Goal: Book appointment/travel/reservation

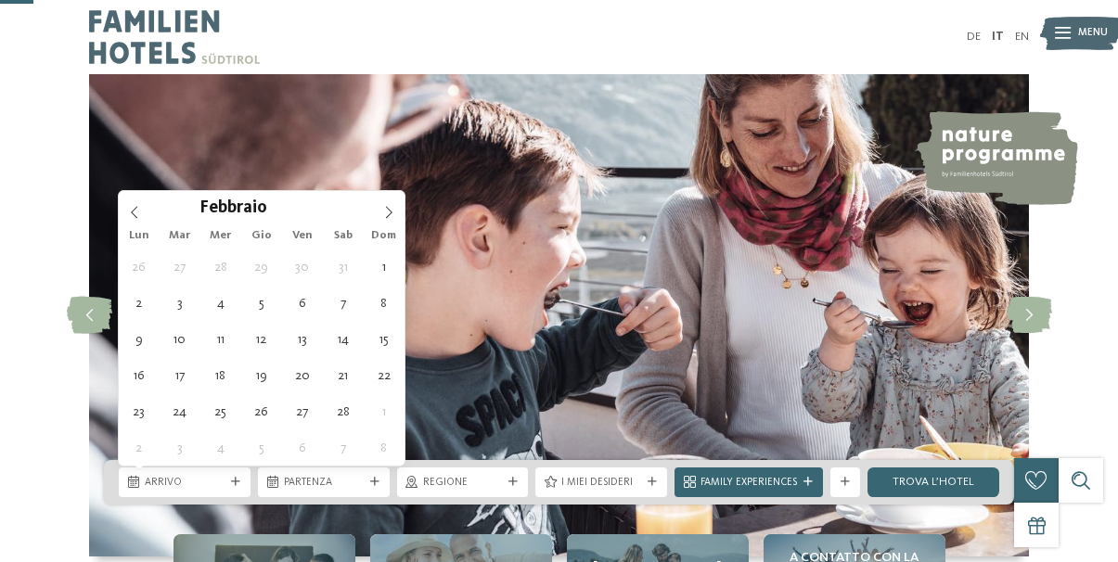
scroll to position [189, 0]
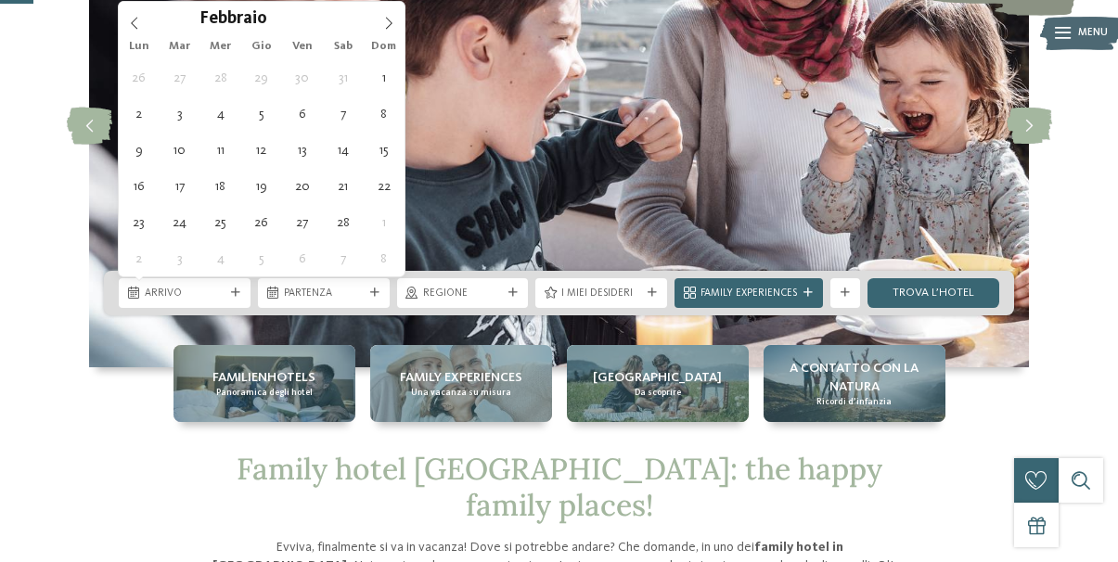
click at [386, 27] on icon at bounding box center [388, 23] width 13 height 13
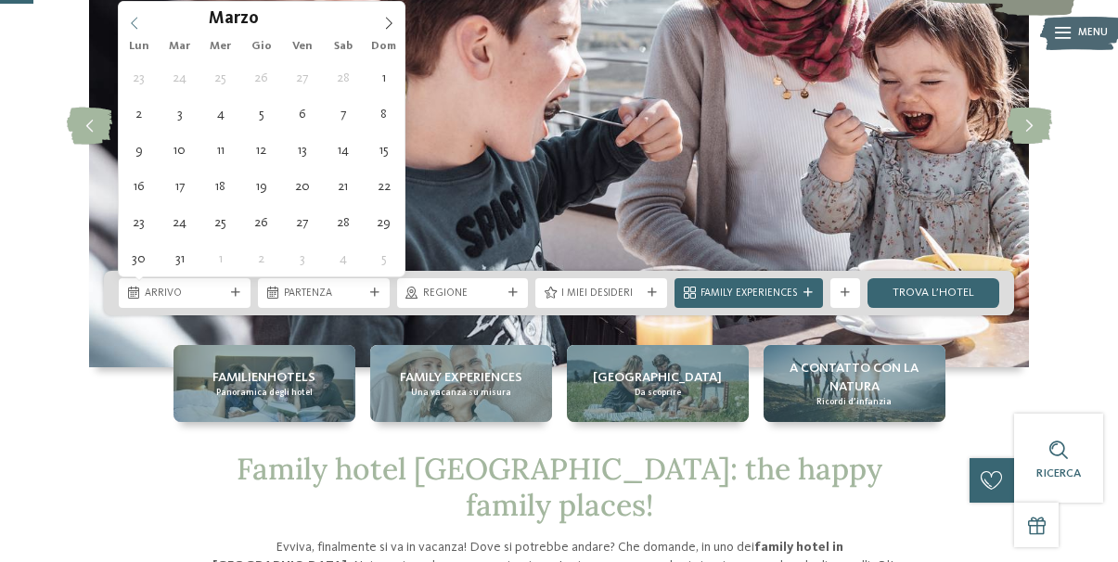
click at [125, 19] on span at bounding box center [135, 18] width 32 height 32
type div "28.02.2026"
type input "****"
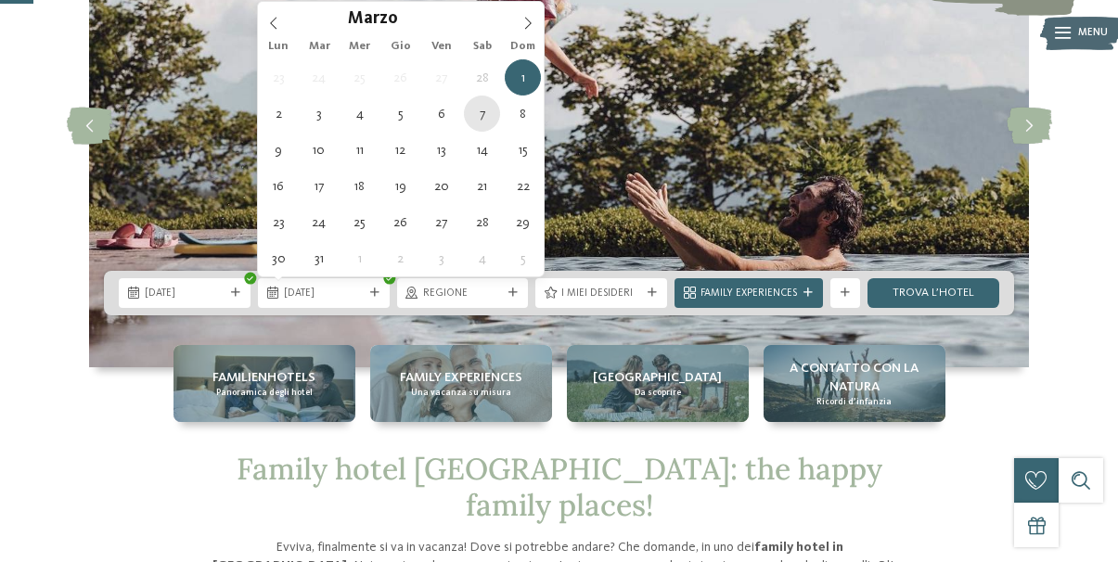
type div "07.03.2026"
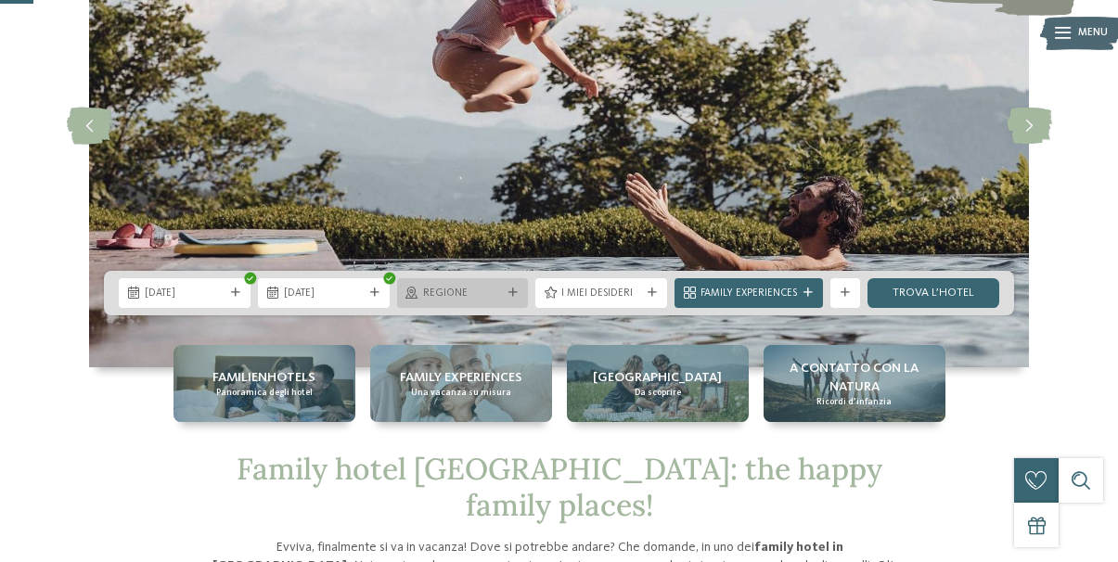
click at [519, 291] on div at bounding box center [513, 293] width 15 height 9
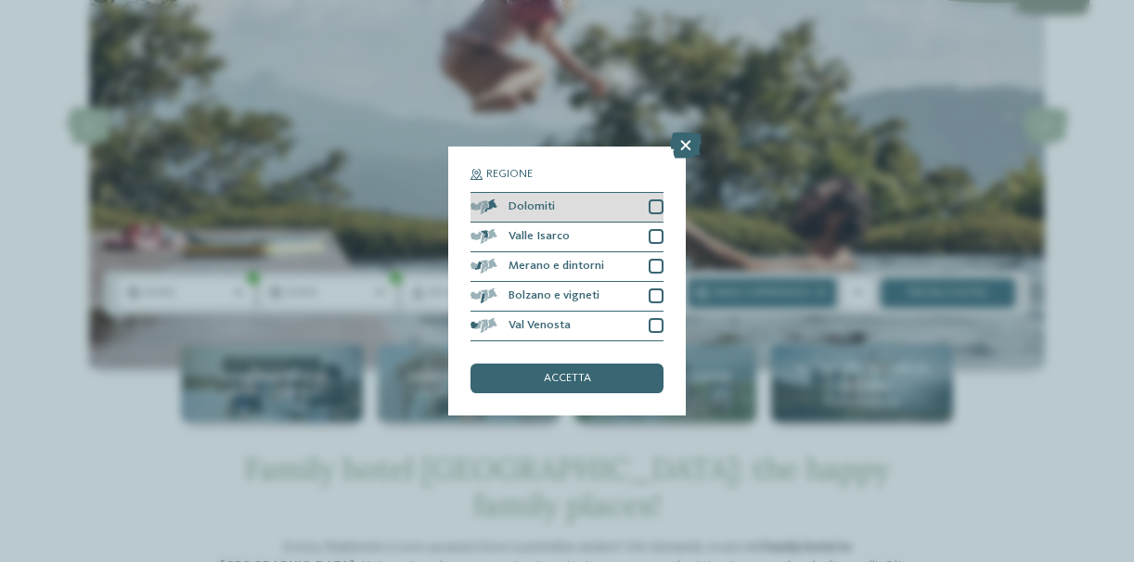
click at [650, 206] on div at bounding box center [656, 207] width 15 height 15
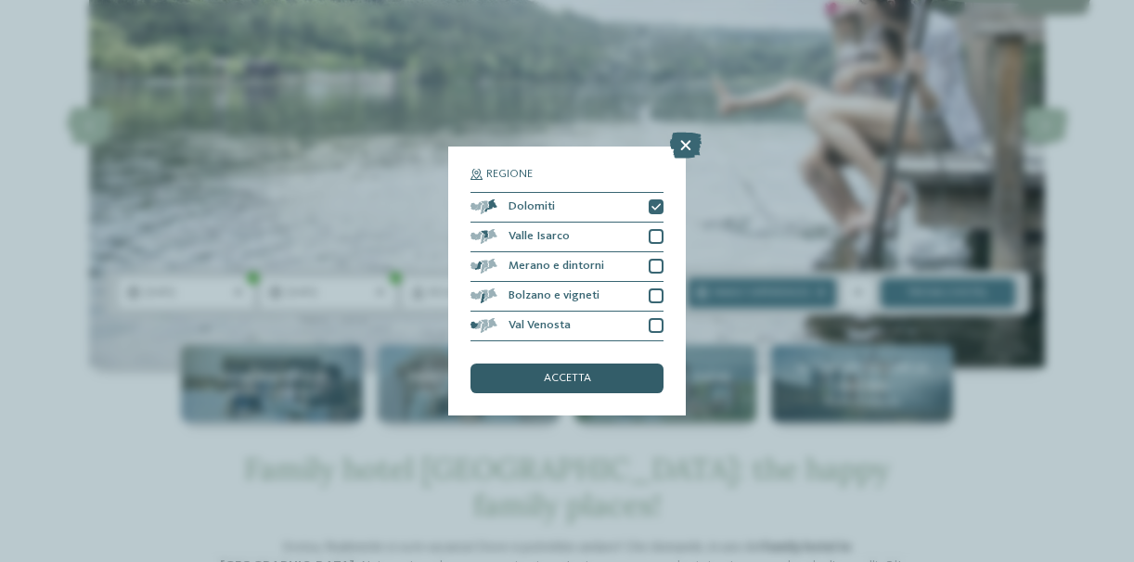
click at [553, 375] on span "accetta" at bounding box center [567, 379] width 47 height 12
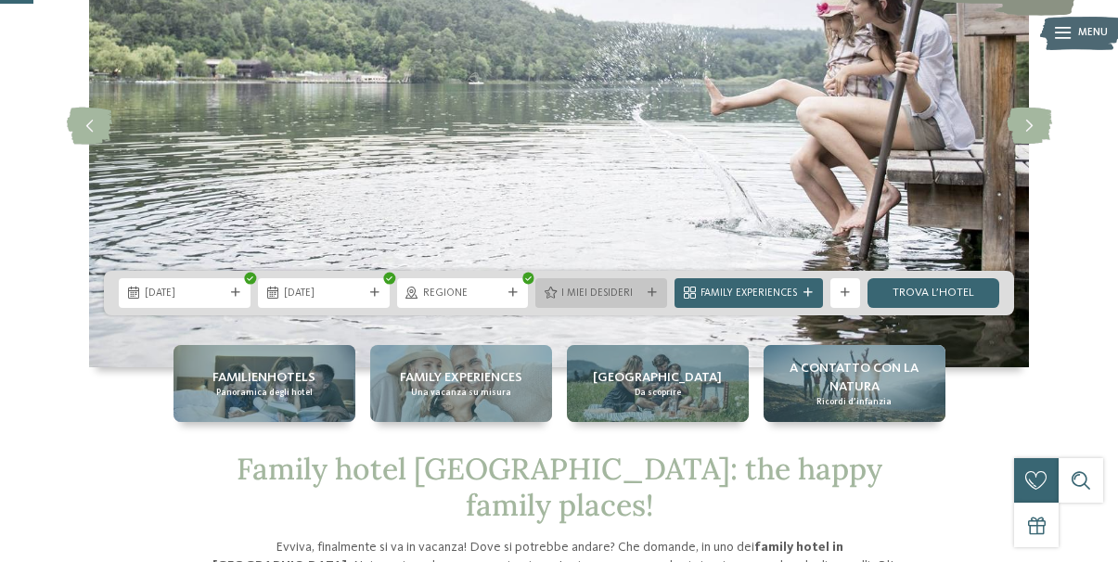
click at [615, 293] on span "I miei desideri" at bounding box center [601, 294] width 80 height 15
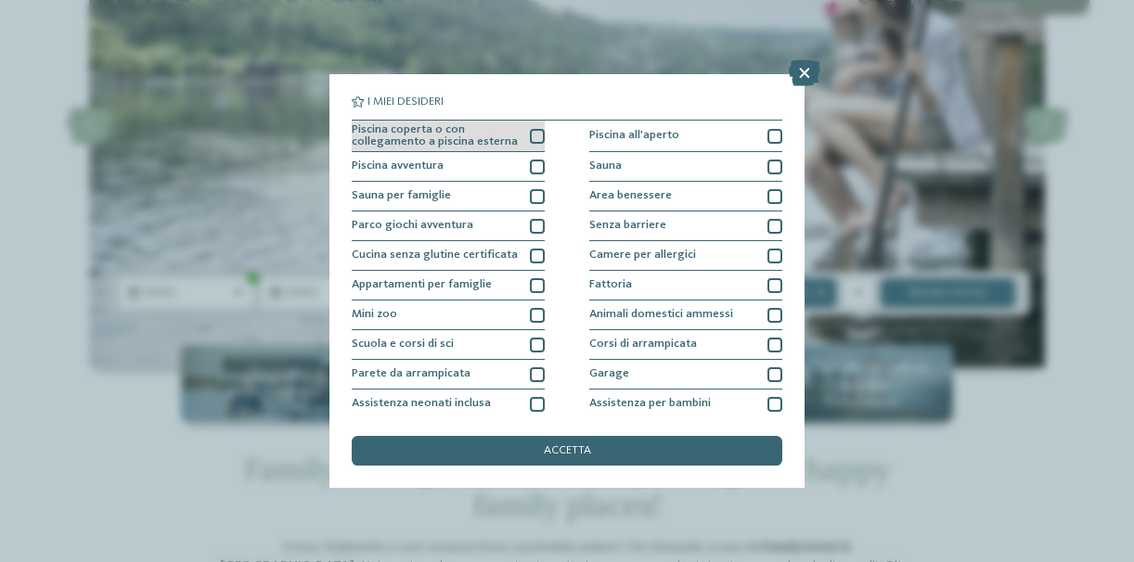
click at [534, 141] on div at bounding box center [537, 136] width 15 height 15
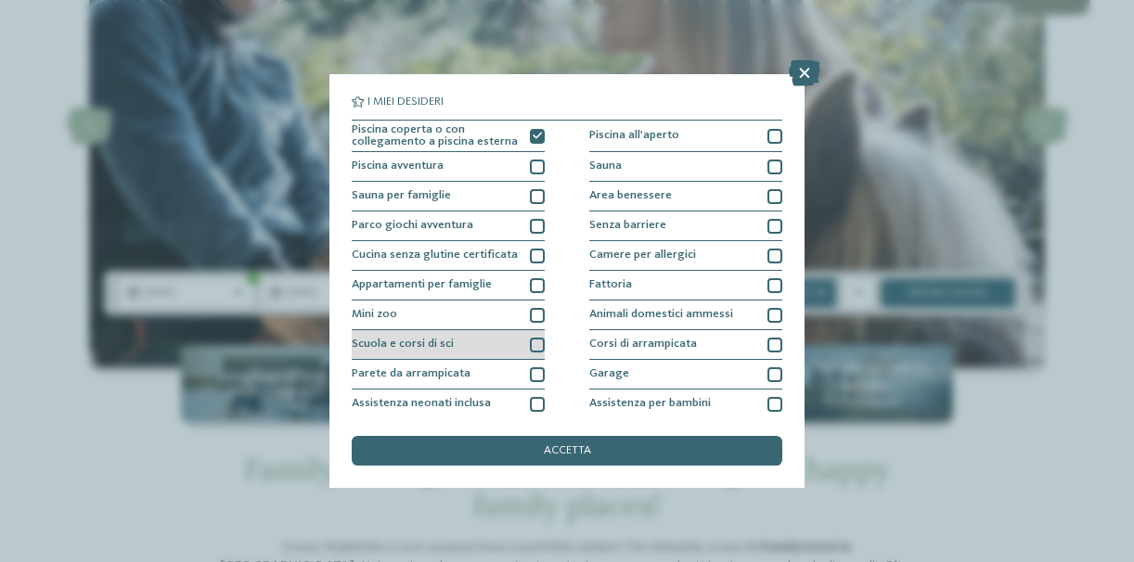
click at [538, 343] on div at bounding box center [537, 345] width 15 height 15
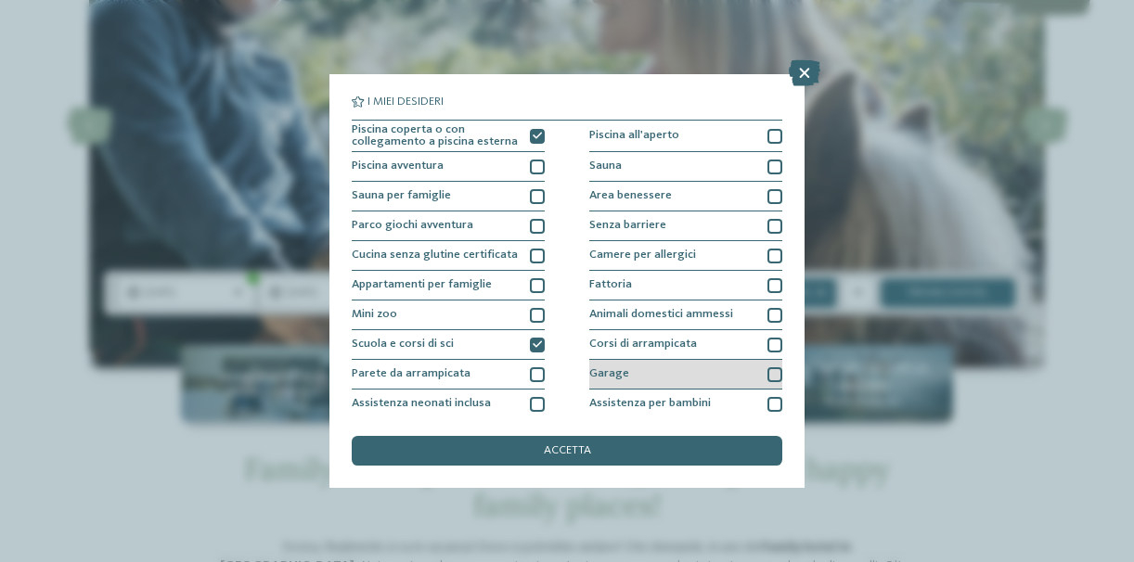
click at [767, 373] on div at bounding box center [774, 374] width 15 height 15
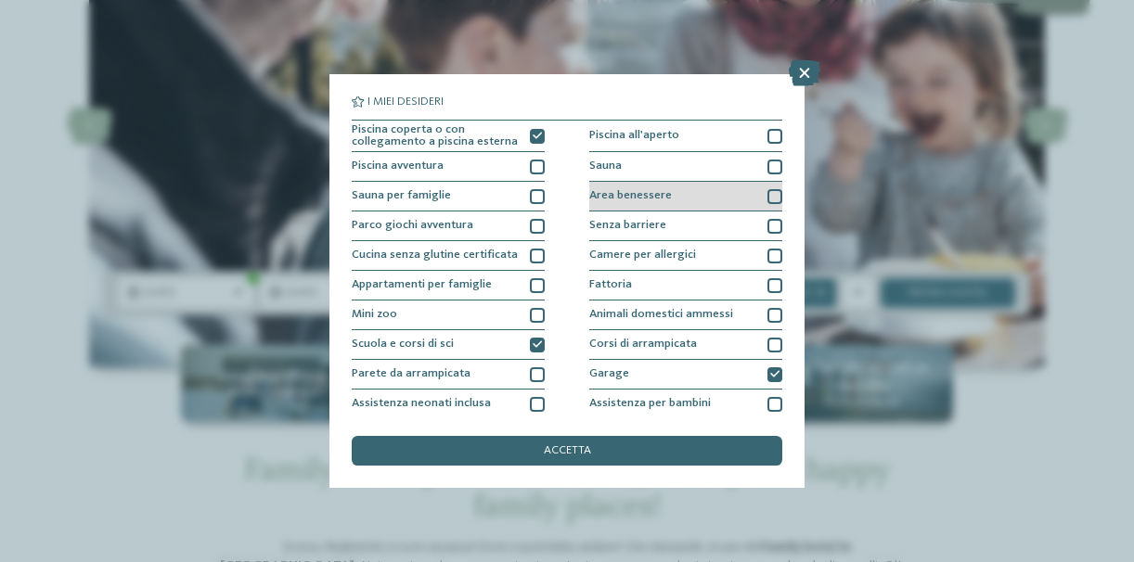
click at [769, 199] on div at bounding box center [774, 196] width 15 height 15
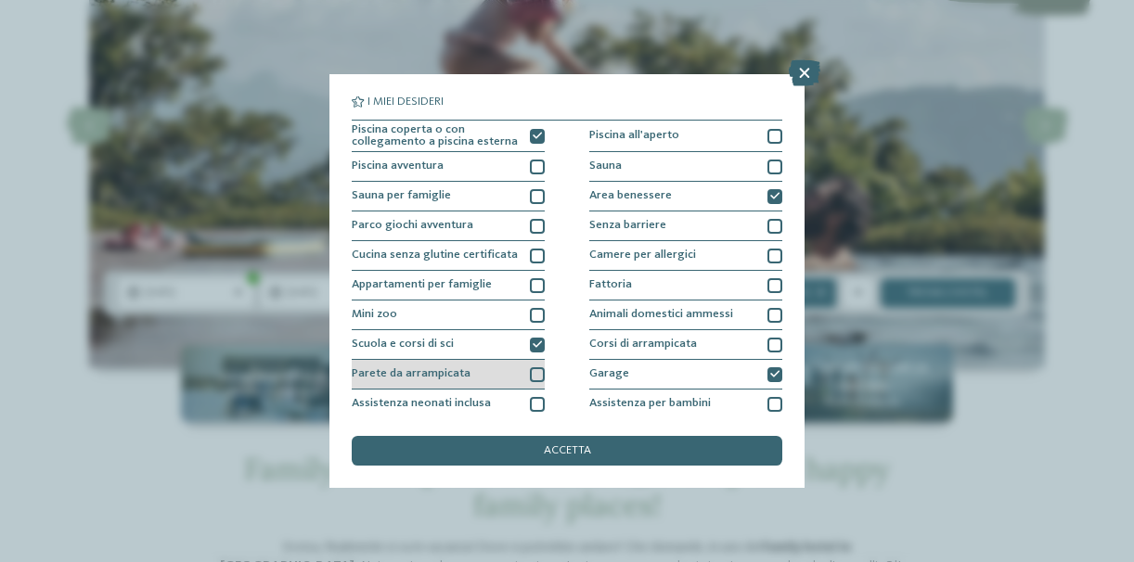
click at [535, 375] on div at bounding box center [537, 374] width 15 height 15
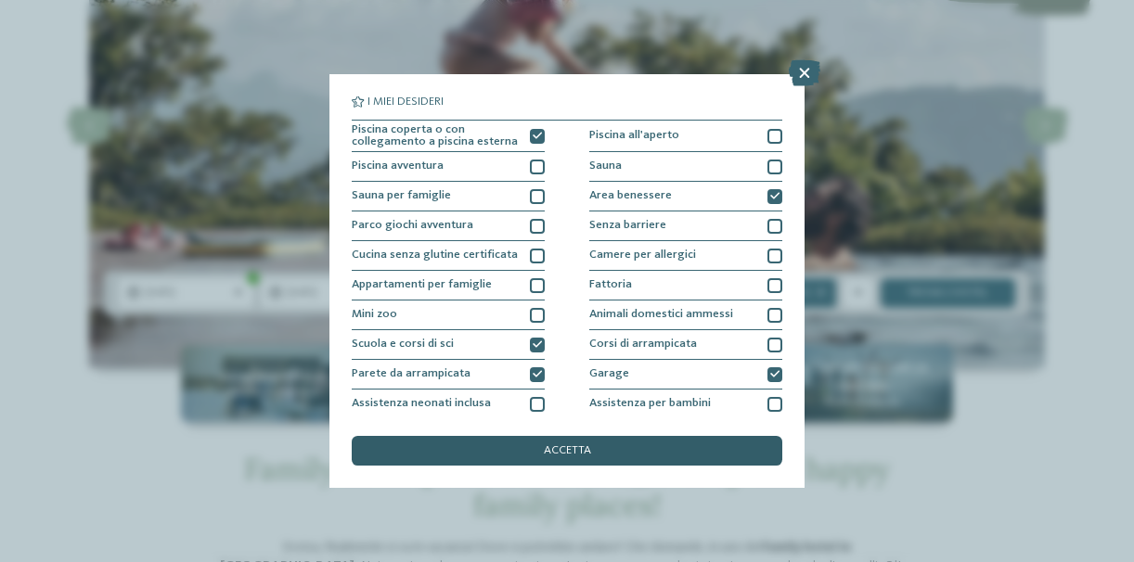
click at [598, 444] on div "accetta" at bounding box center [567, 451] width 431 height 30
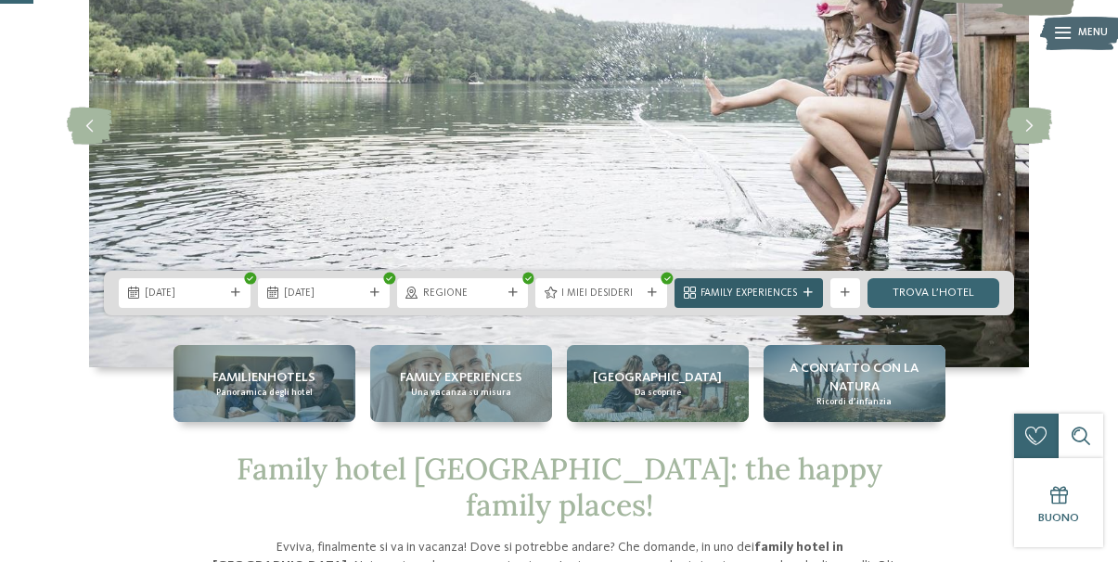
click at [802, 293] on div at bounding box center [808, 293] width 15 height 9
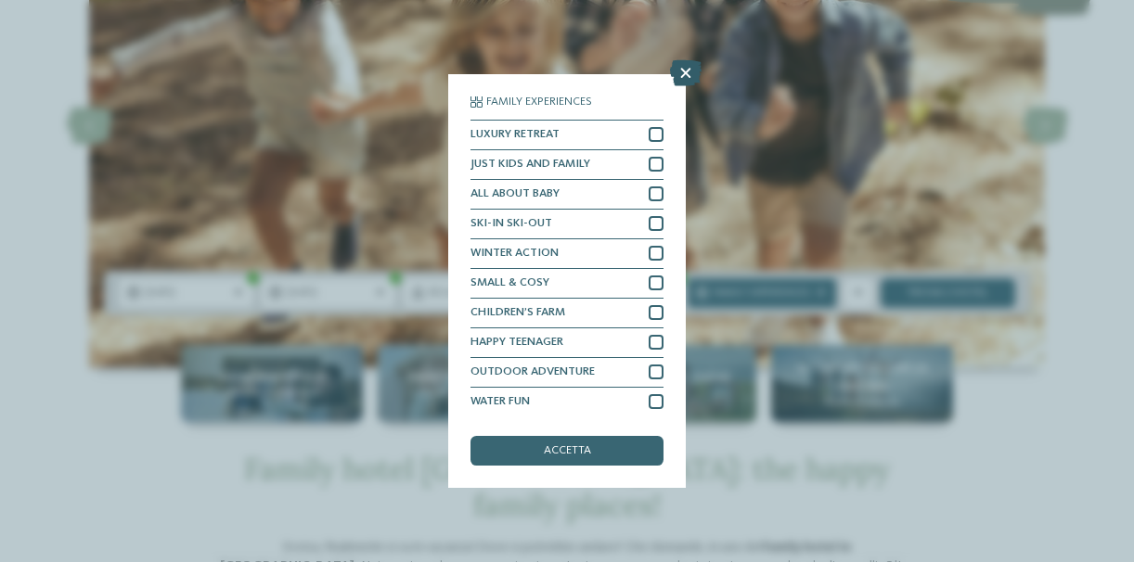
click at [683, 64] on icon at bounding box center [686, 73] width 32 height 26
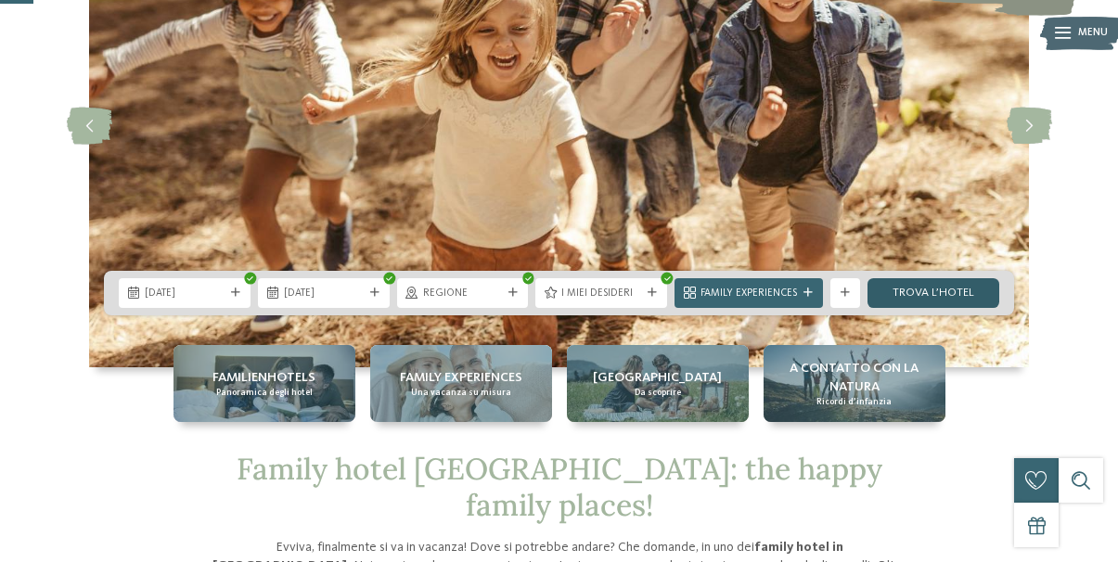
click at [933, 286] on link "trova l’hotel" at bounding box center [934, 293] width 132 height 30
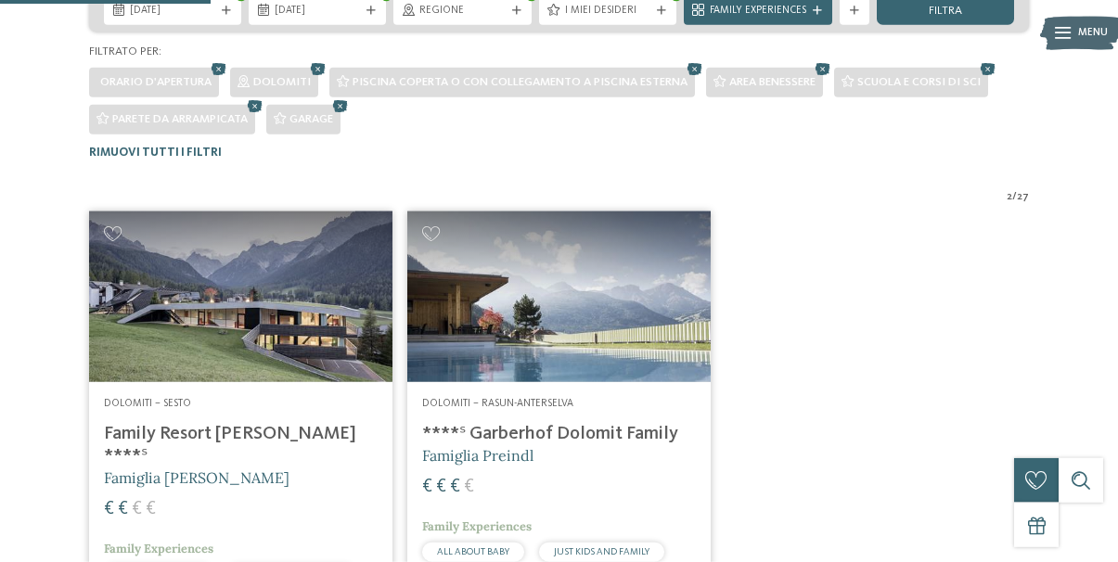
scroll to position [424, 0]
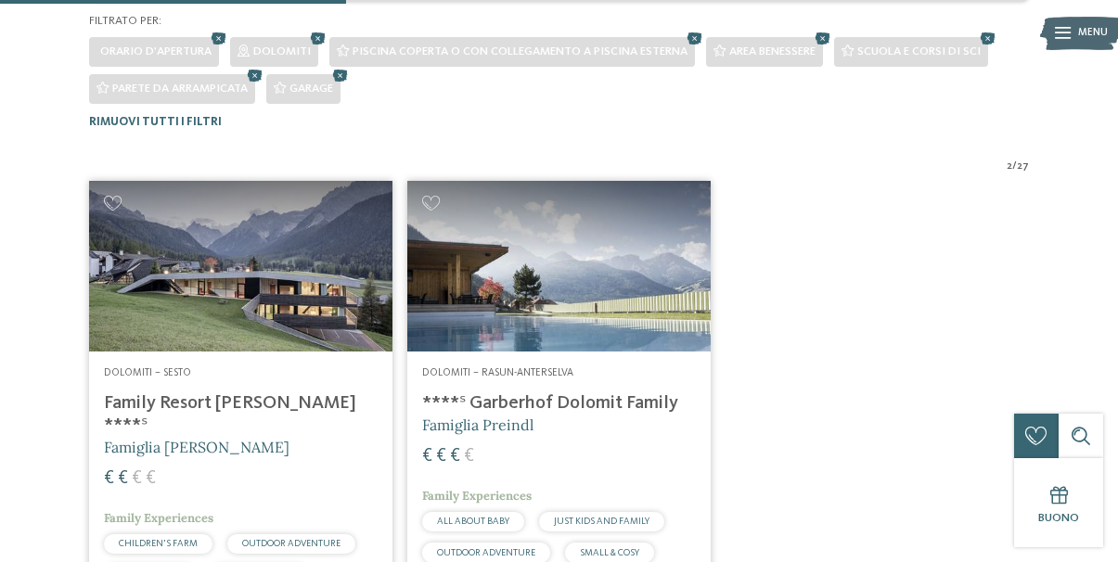
click at [280, 280] on img at bounding box center [240, 266] width 303 height 171
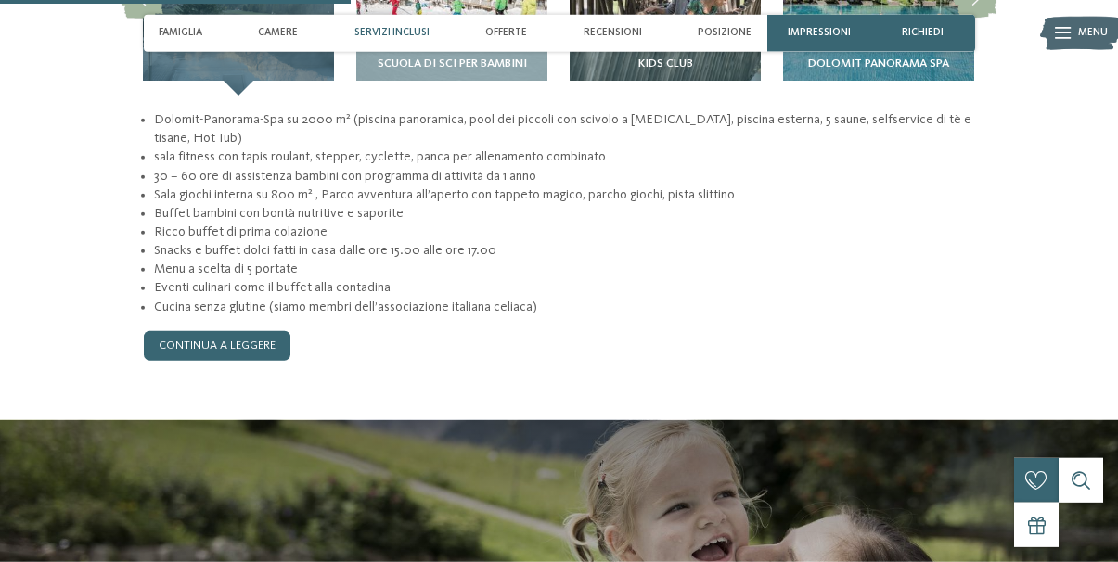
scroll to position [1514, 0]
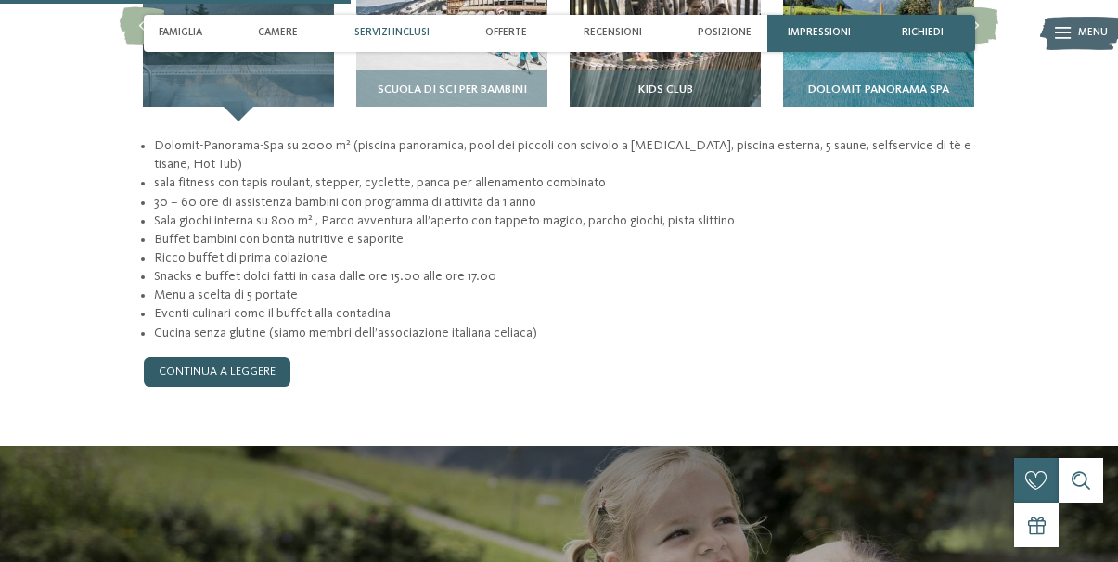
click at [225, 357] on link "continua a leggere" at bounding box center [217, 372] width 147 height 30
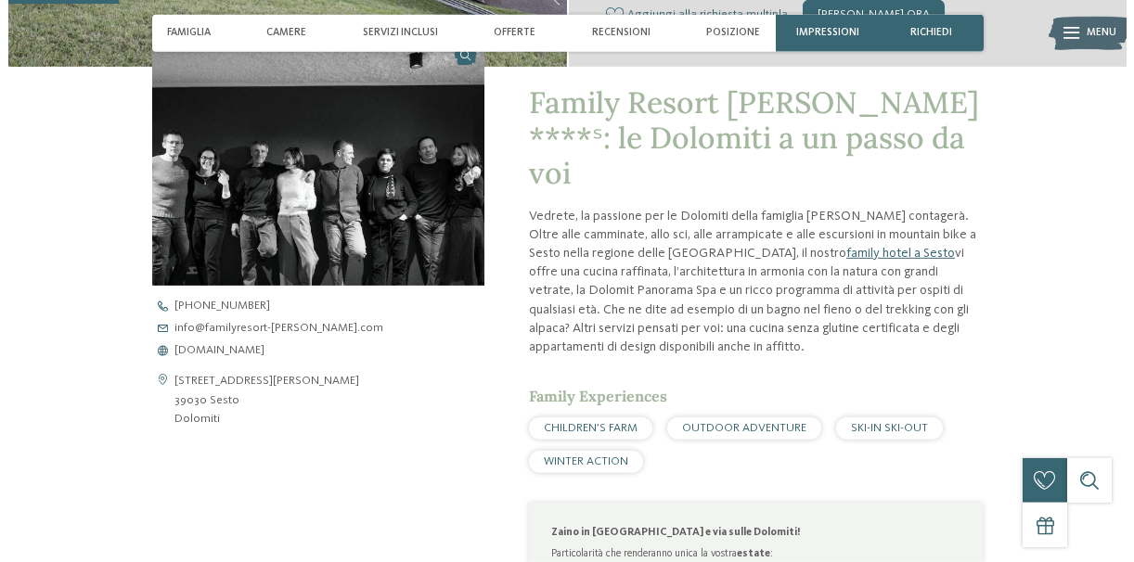
scroll to position [473, 0]
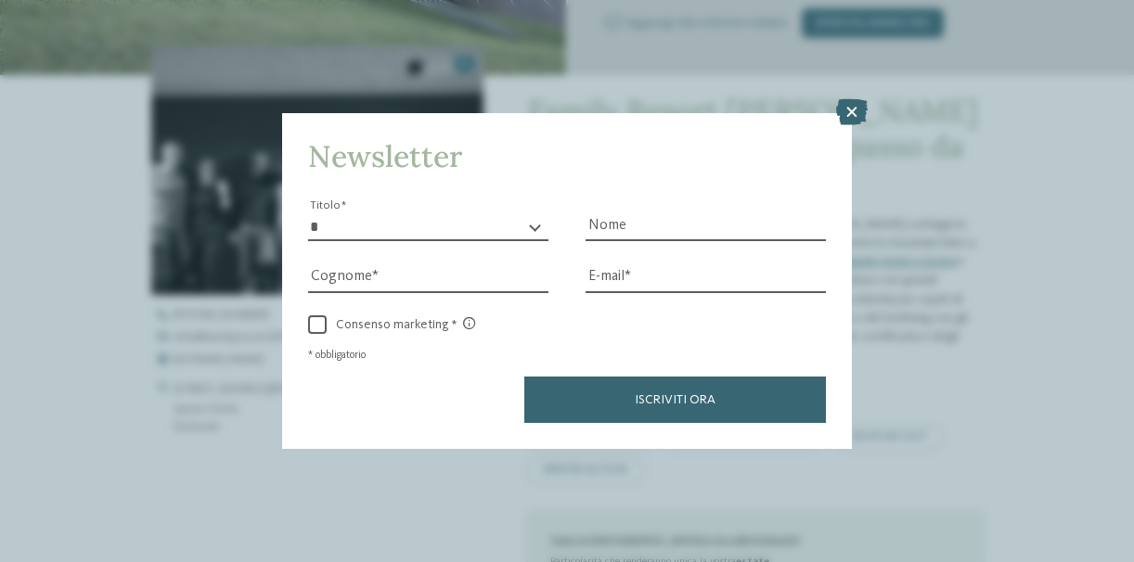
click at [308, 213] on select "* ****** ******* ******** ******" at bounding box center [428, 227] width 240 height 28
select select "*"
click option "*******" at bounding box center [0, 0] width 0 height 0
click at [603, 222] on input "Nome" at bounding box center [706, 227] width 240 height 28
type input "*******"
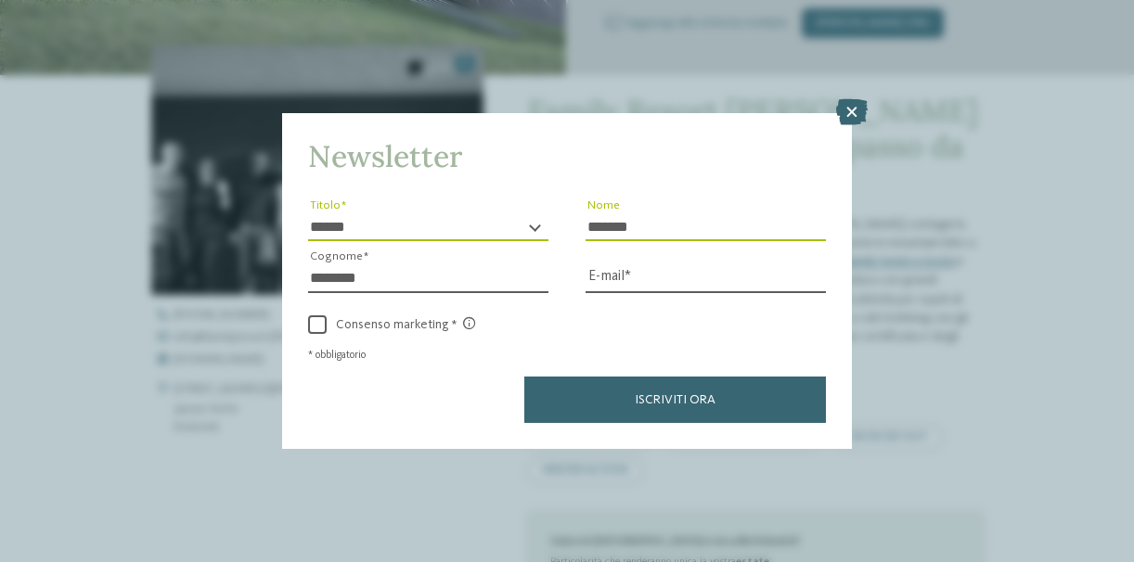
type input "********"
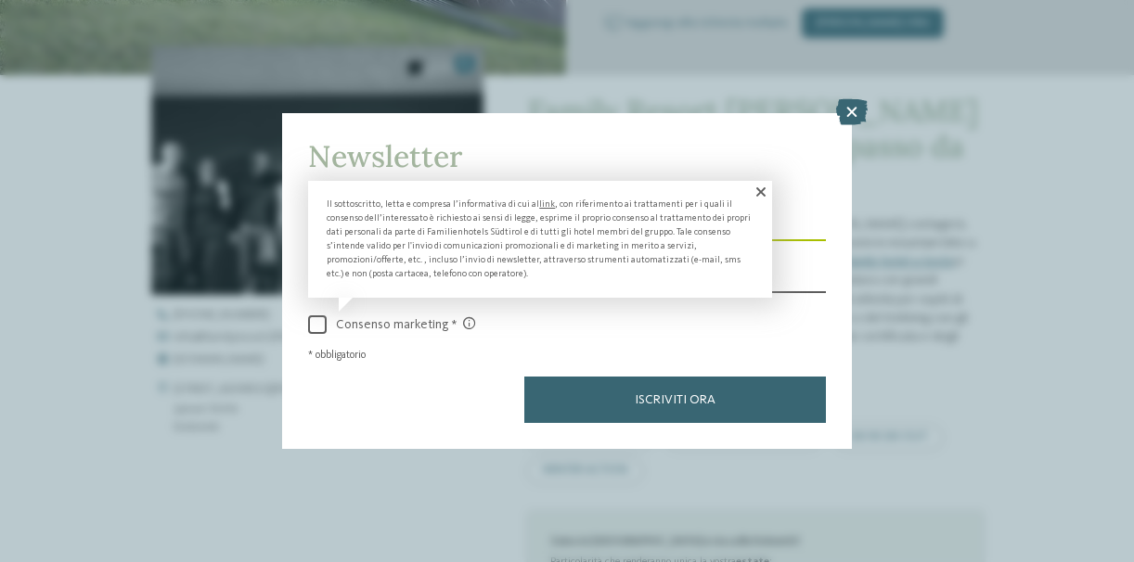
type input "**********"
click at [322, 322] on span at bounding box center [317, 325] width 19 height 19
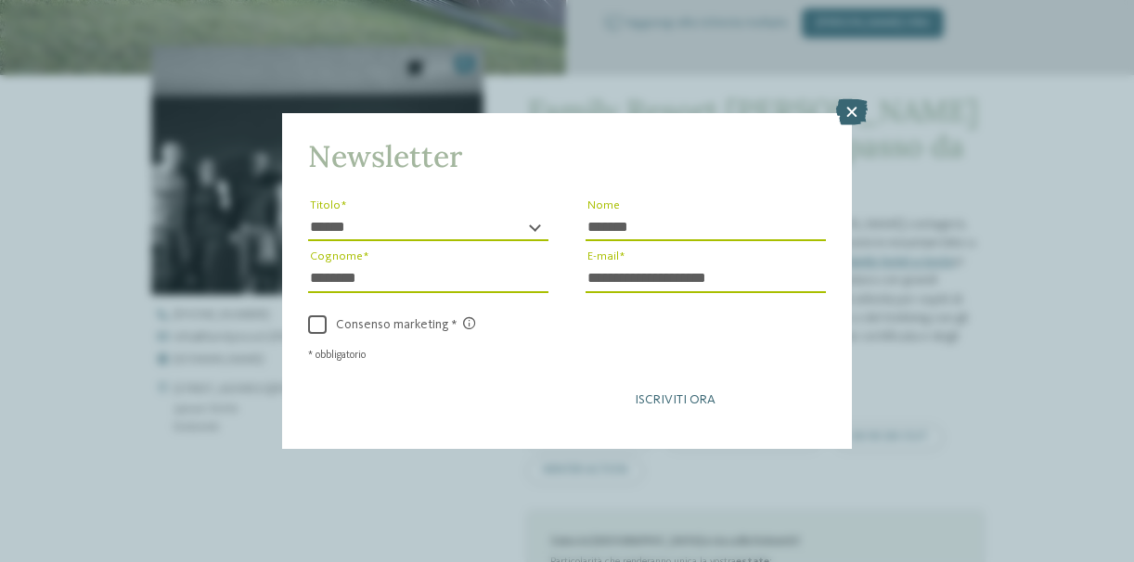
click at [685, 392] on button "Iscriviti ora" at bounding box center [675, 400] width 302 height 46
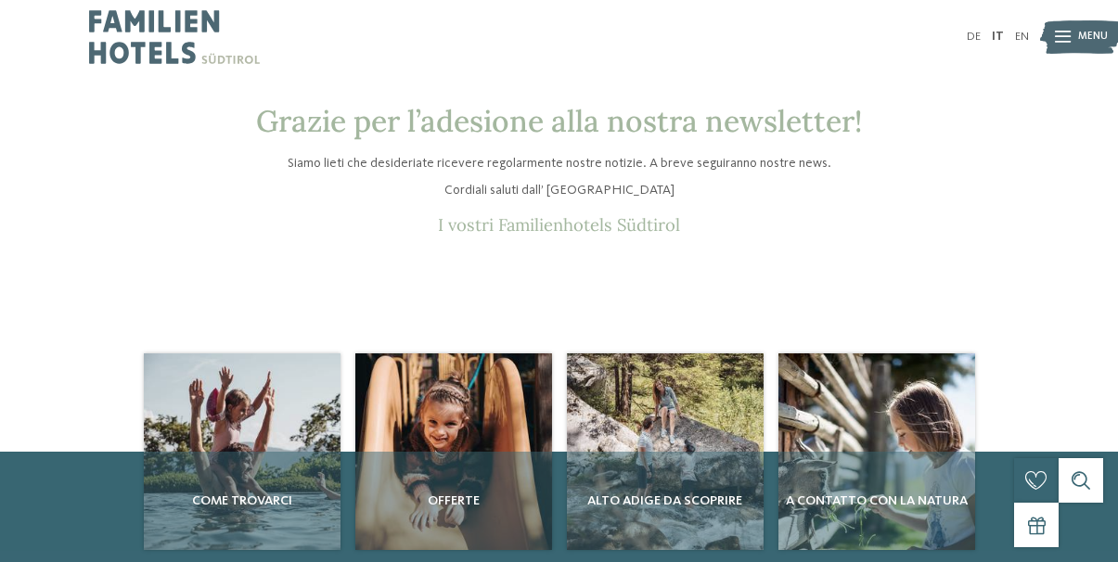
click at [1094, 37] on span "Menu" at bounding box center [1093, 37] width 30 height 15
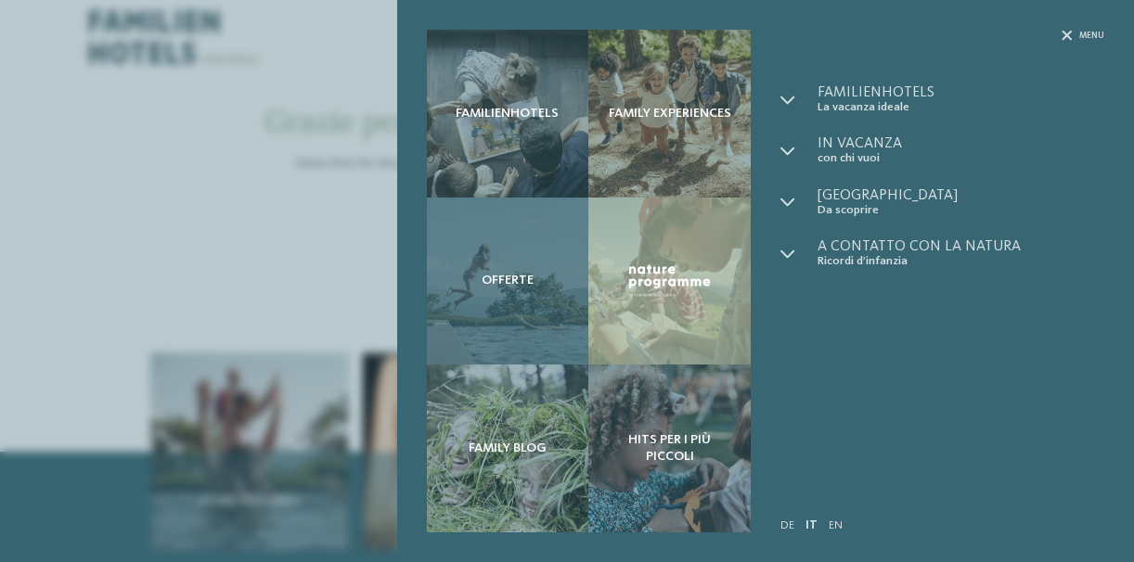
click at [532, 292] on div "Offerte" at bounding box center [508, 282] width 162 height 168
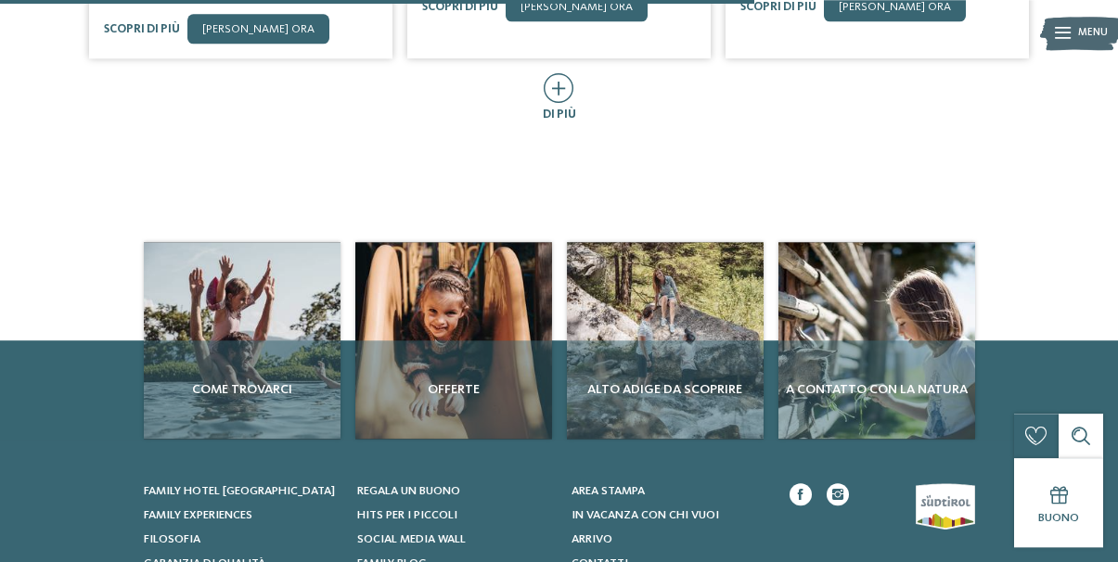
scroll to position [1230, 0]
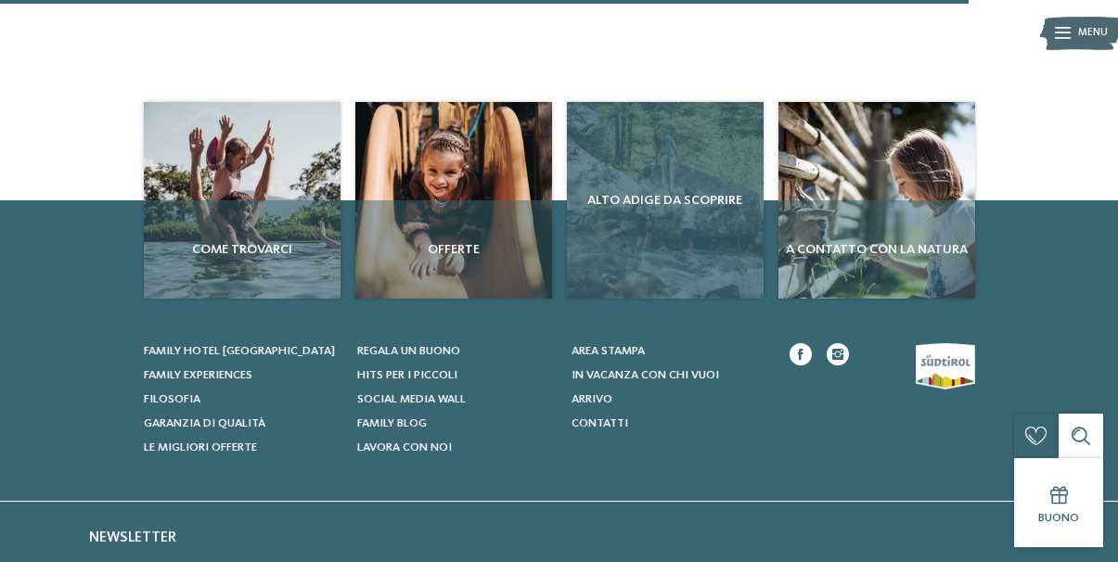
click at [664, 179] on div "Alto Adige da scoprire" at bounding box center [665, 200] width 197 height 197
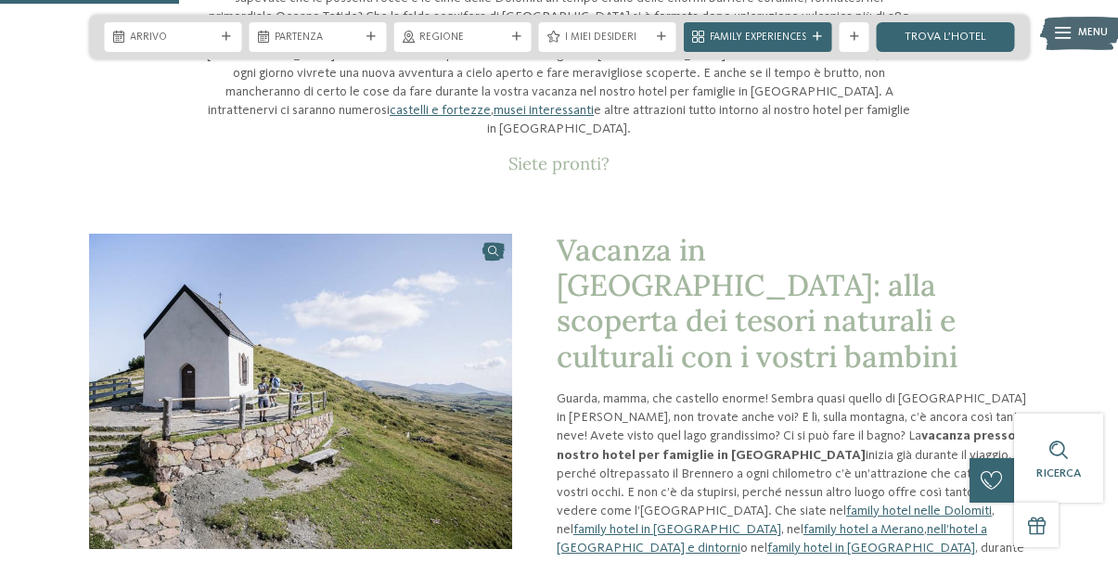
scroll to position [379, 0]
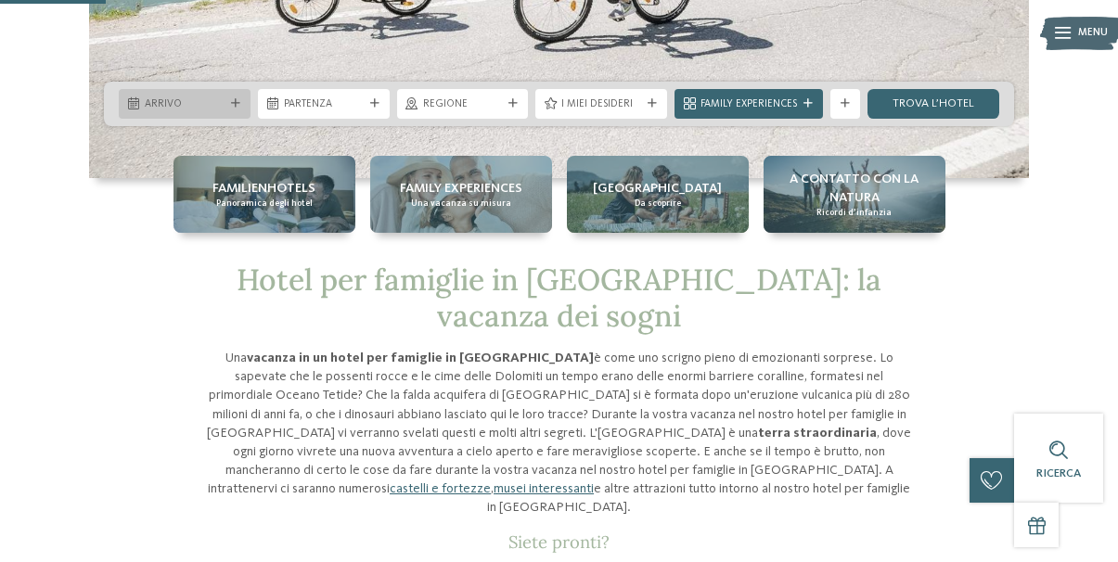
click at [235, 110] on div "Arrivo" at bounding box center [185, 104] width 132 height 30
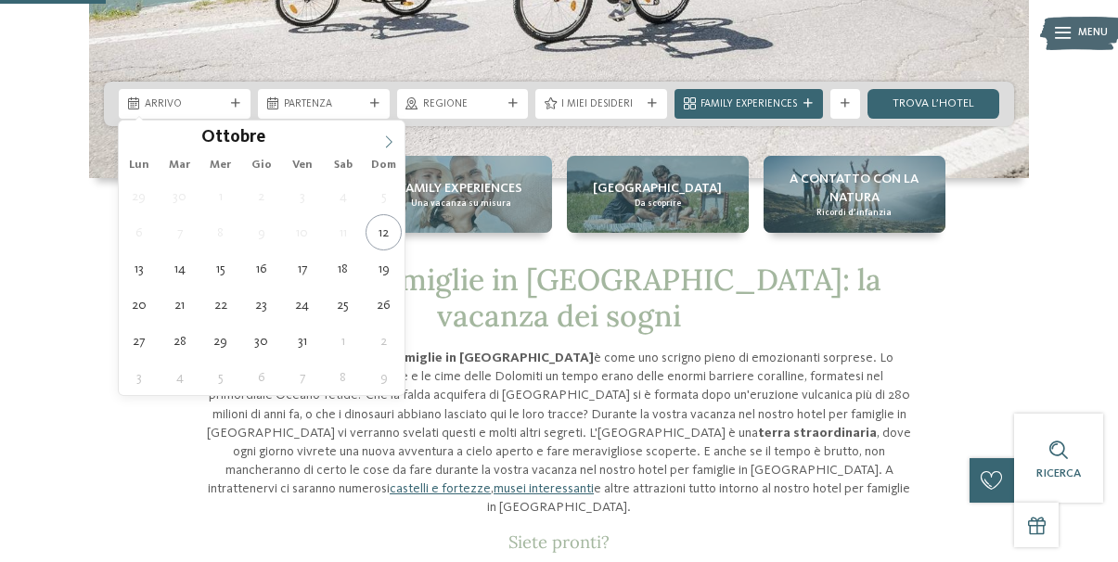
click at [387, 146] on icon at bounding box center [388, 141] width 13 height 13
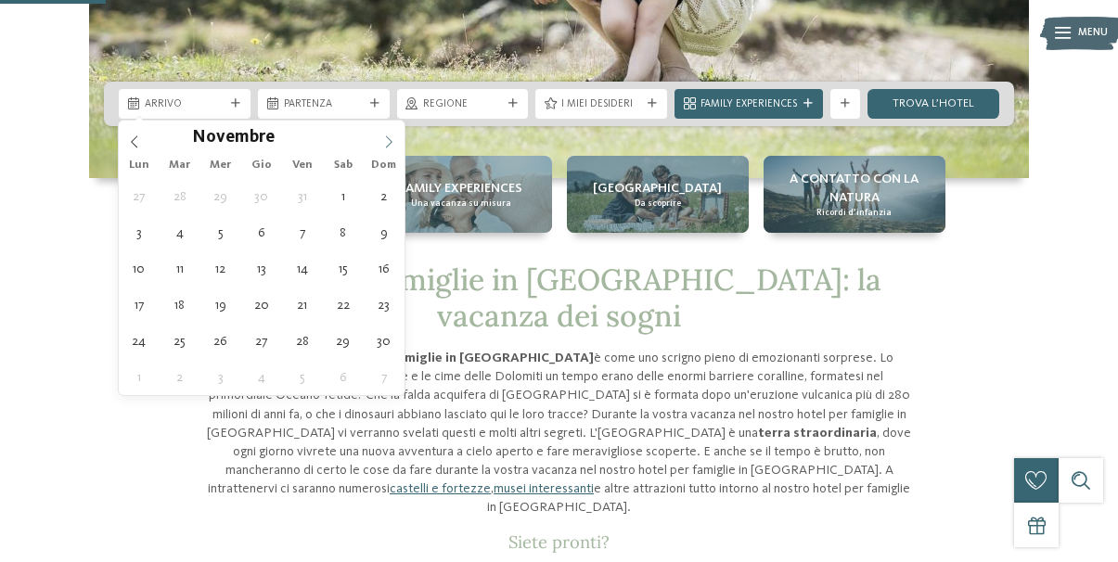
click at [387, 146] on icon at bounding box center [388, 141] width 13 height 13
type input "****"
click at [387, 146] on icon at bounding box center [388, 141] width 13 height 13
type div "28.02.2026"
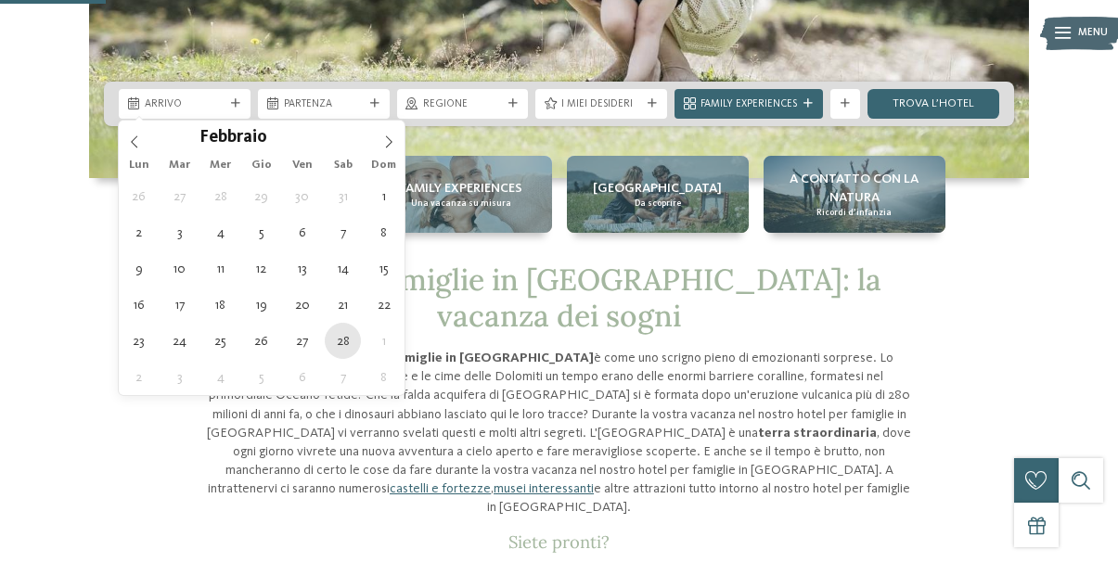
type input "****"
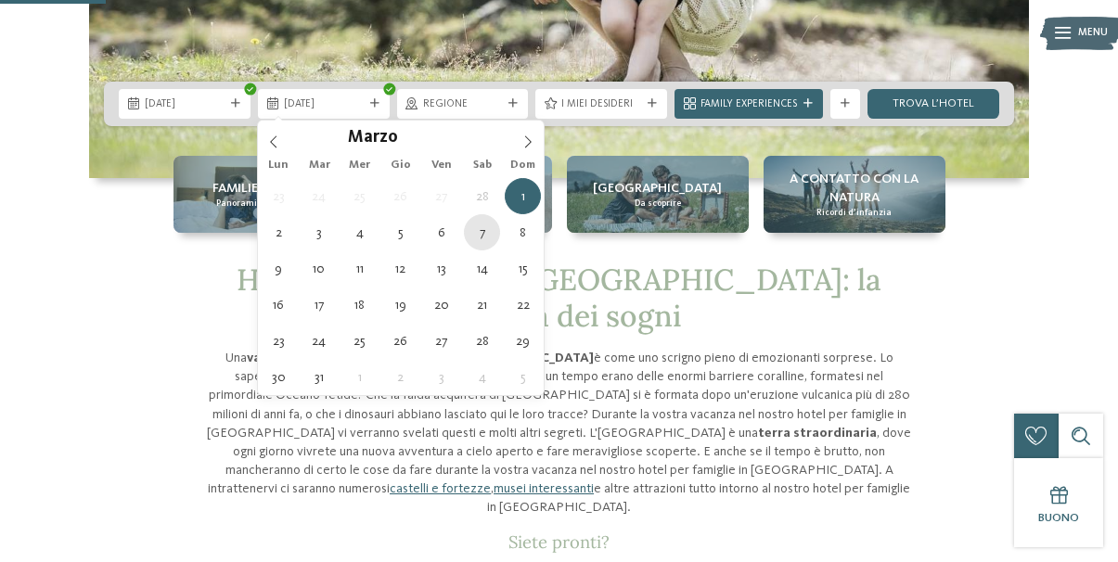
type div "07.03.2026"
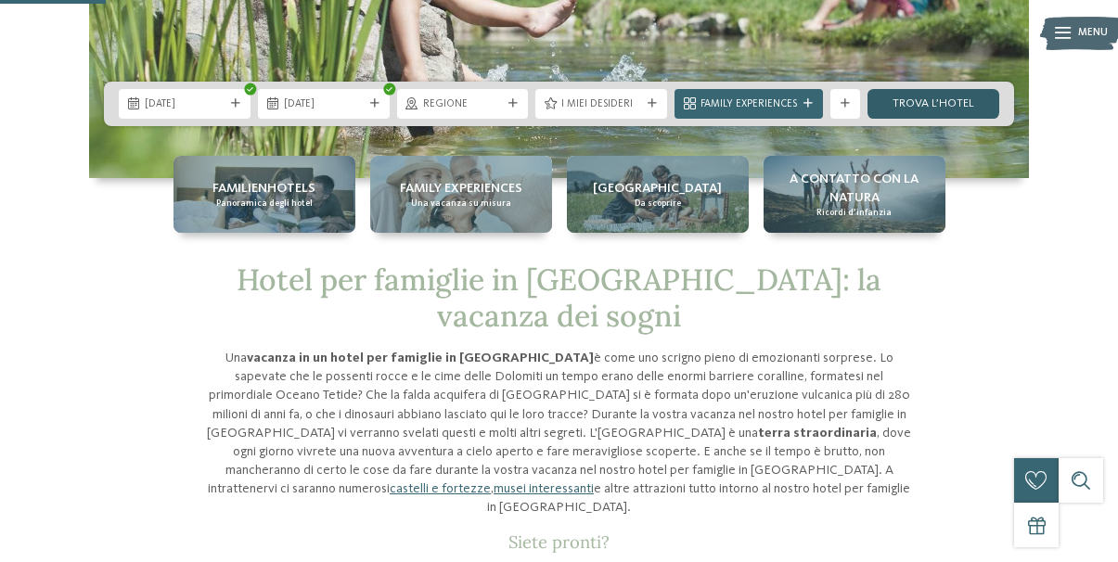
click at [912, 103] on link "trova l’hotel" at bounding box center [934, 104] width 132 height 30
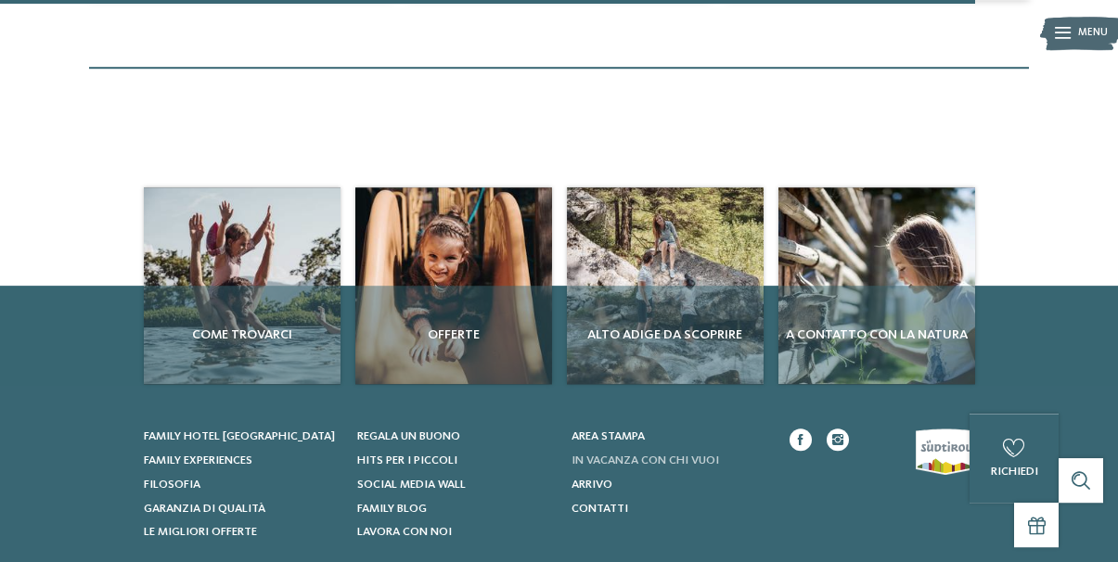
scroll to position [2910, 0]
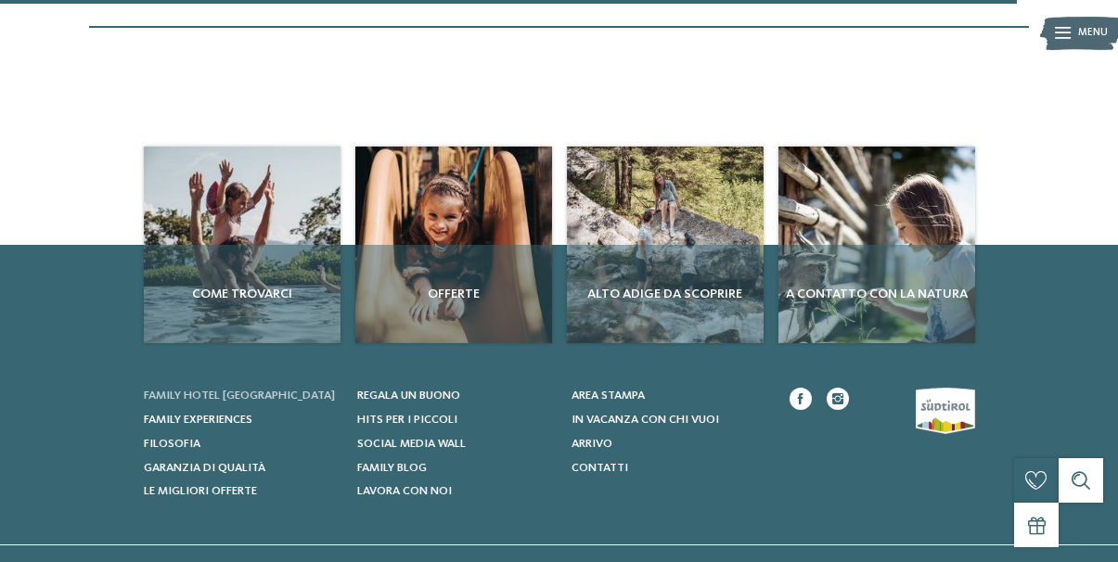
click at [242, 393] on span "Family hotel [GEOGRAPHIC_DATA]" at bounding box center [239, 396] width 191 height 12
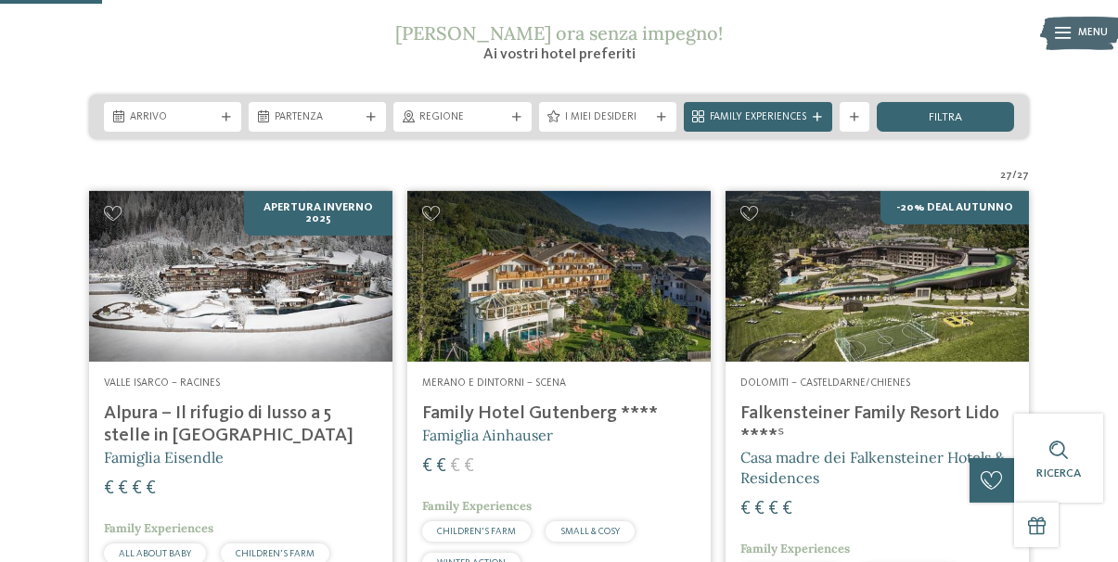
scroll to position [284, 0]
